Goal: Navigation & Orientation: Understand site structure

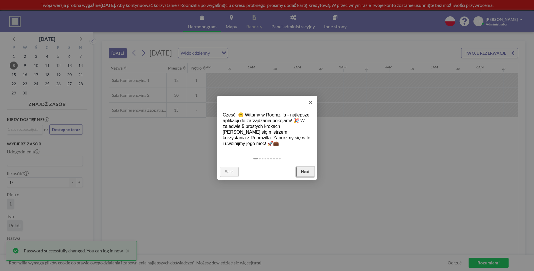
scroll to position [0, 641]
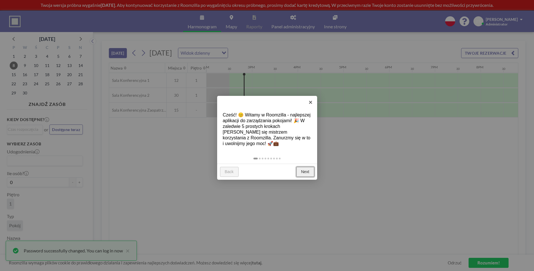
click at [305, 175] on link "Next" at bounding box center [306, 172] width 18 height 10
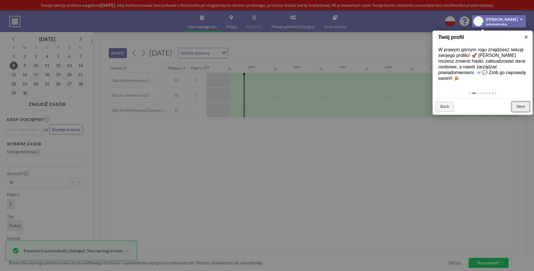
click at [520, 102] on link "Next" at bounding box center [521, 107] width 18 height 10
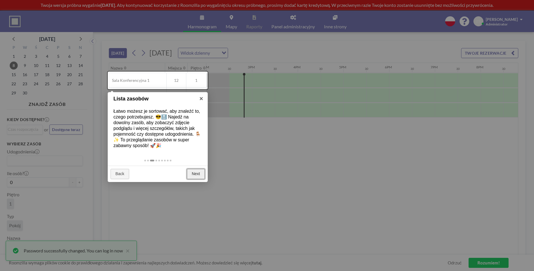
click at [197, 174] on link "Next" at bounding box center [196, 174] width 18 height 10
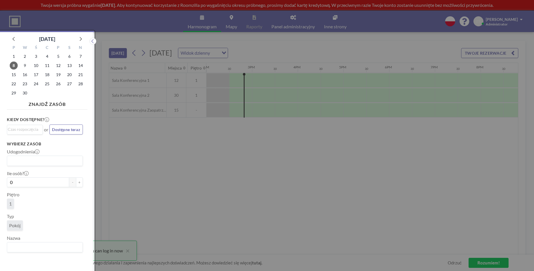
scroll to position [1, 0]
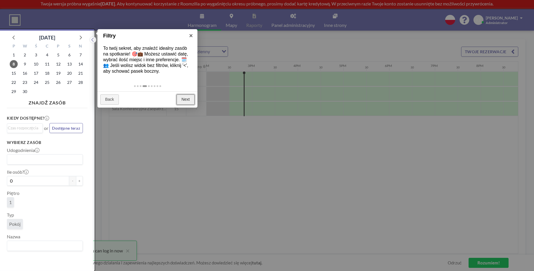
click at [186, 100] on link "Next" at bounding box center [186, 99] width 18 height 10
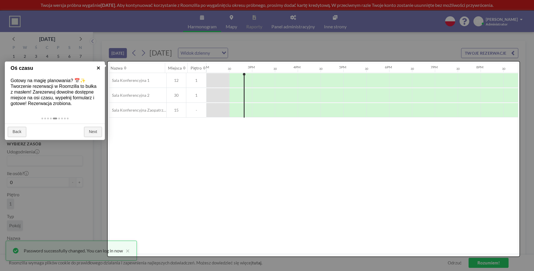
click at [98, 69] on link "×" at bounding box center [98, 67] width 13 height 13
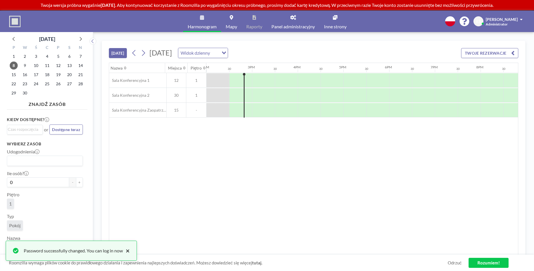
click at [129, 251] on button "×" at bounding box center [126, 250] width 7 height 7
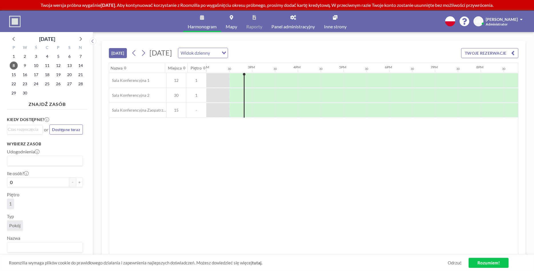
click at [494, 263] on link "Rozumiem!" at bounding box center [489, 263] width 40 height 10
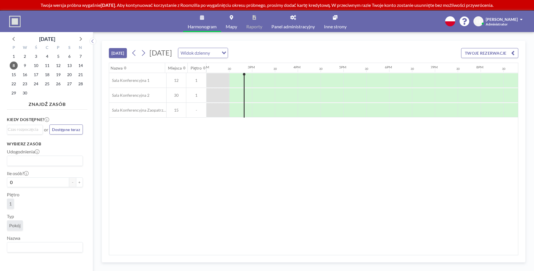
click at [519, 19] on div "[PERSON_NAME]" at bounding box center [504, 19] width 37 height 6
click at [400, 17] on div "Harmonogram Mapy Raporty Panel administracyjny Inne strony English Polski 日本語 E…" at bounding box center [267, 21] width 534 height 21
click at [521, 19] on span at bounding box center [521, 19] width 3 height 4
click at [522, 20] on span at bounding box center [521, 19] width 3 height 4
click at [402, 27] on div "Harmonogram Mapy Raporty Panel administracyjny Inne strony English Polski 日本語 E…" at bounding box center [267, 21] width 534 height 21
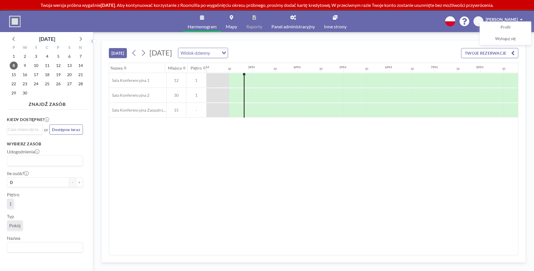
click at [436, 25] on div "Harmonogram Mapy Raporty Panel administracyjny Inne strony English Polski 日本語 E…" at bounding box center [267, 21] width 534 height 21
